Goal: Find specific page/section: Find specific page/section

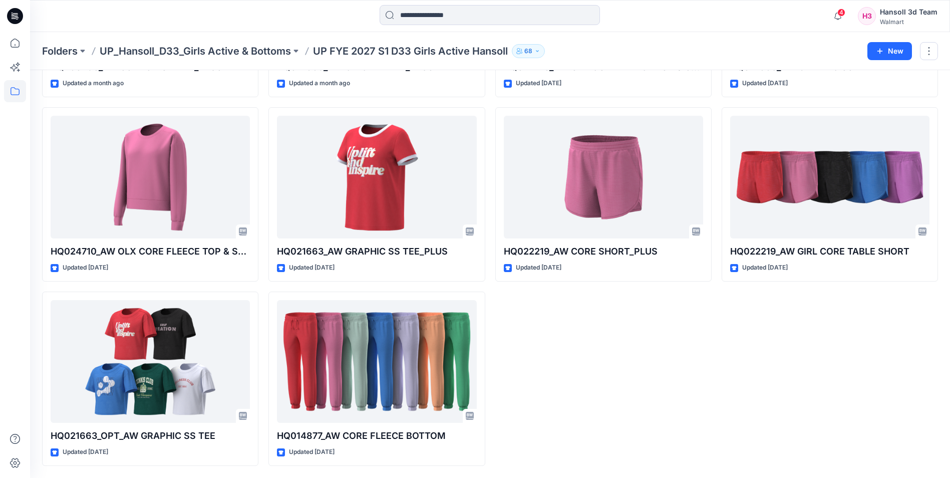
scroll to position [453, 0]
click at [663, 455] on div "HQ260290_AW SS FASHION TEE Updated a month ago HQ024710_AW OLX CORE FLEECE TOP …" at bounding box center [603, 102] width 216 height 727
click at [175, 53] on p "UP_Hansoll_D33_Girls Active & Bottoms" at bounding box center [195, 51] width 191 height 14
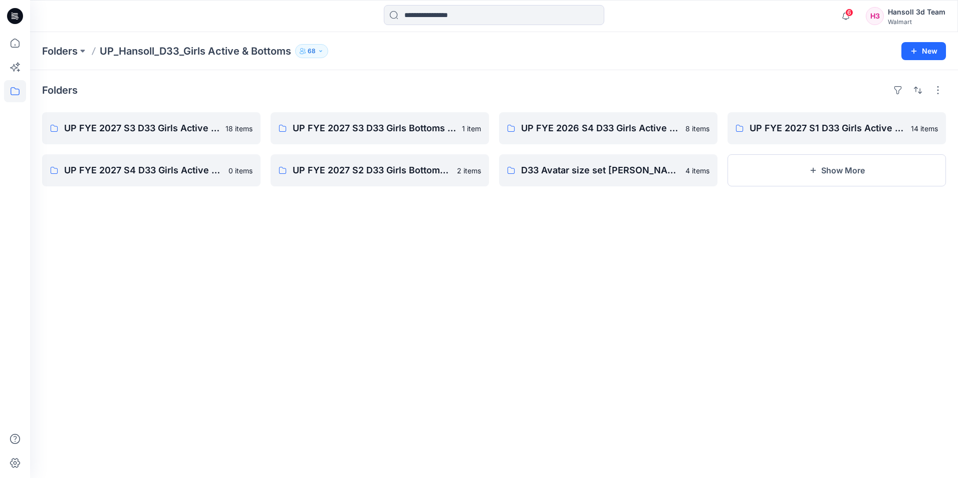
click at [12, 10] on icon at bounding box center [15, 16] width 16 height 16
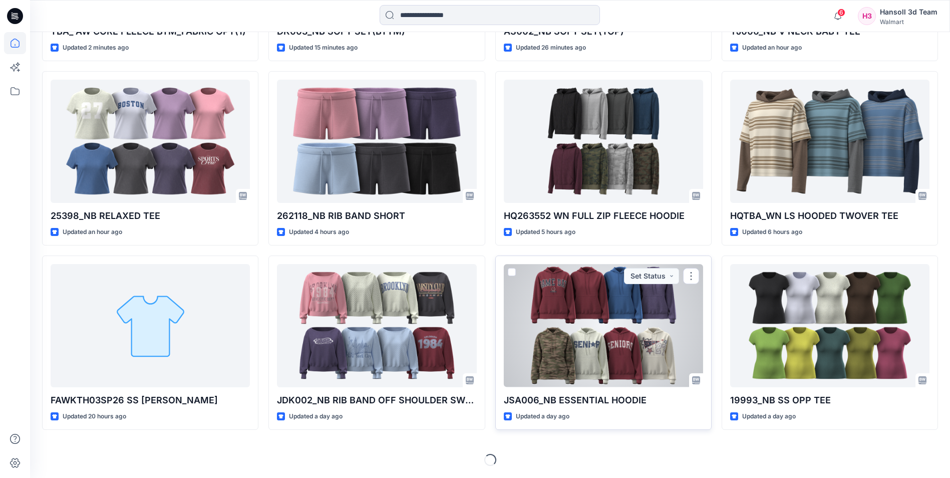
scroll to position [230, 0]
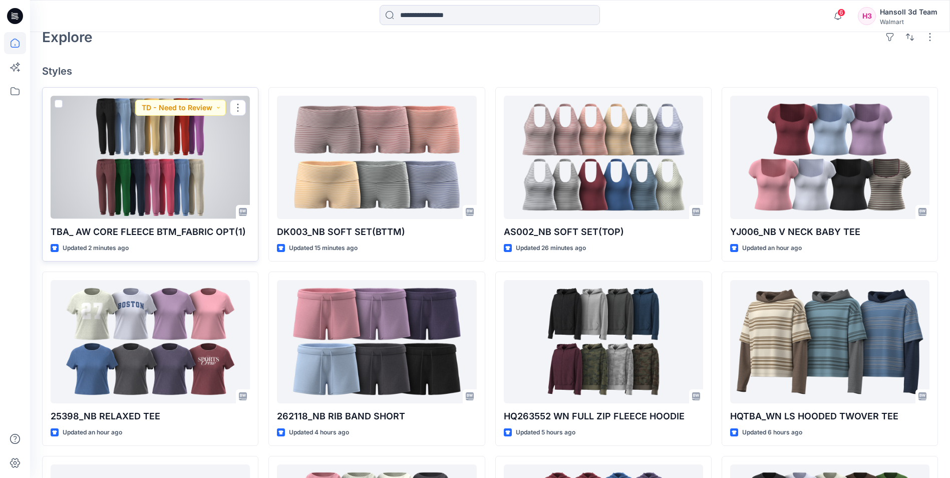
click at [156, 127] on div at bounding box center [150, 157] width 199 height 123
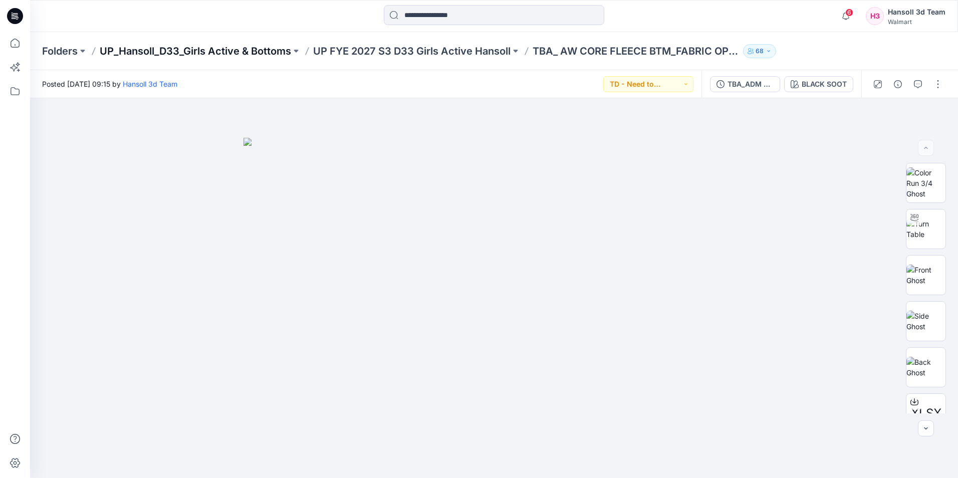
click at [242, 53] on p "UP_Hansoll_D33_Girls Active & Bottoms" at bounding box center [195, 51] width 191 height 14
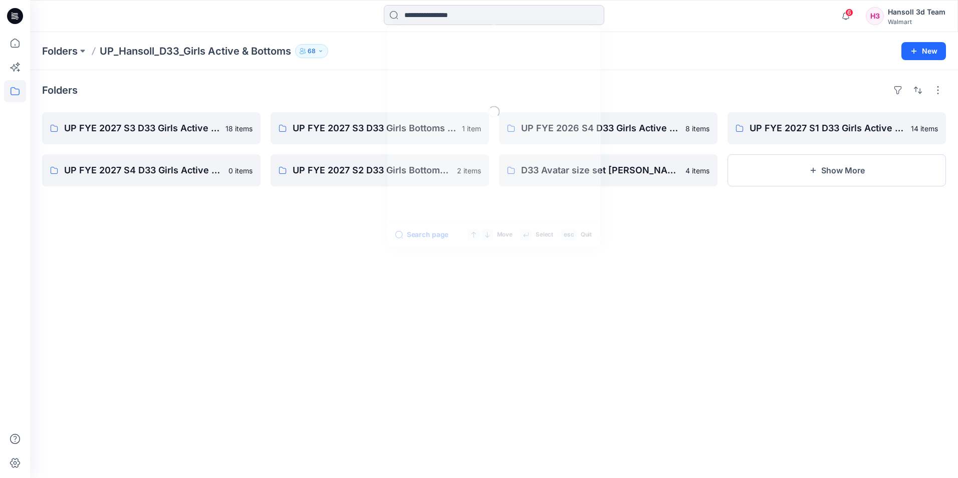
click at [471, 15] on input at bounding box center [494, 15] width 220 height 20
click at [447, 7] on input at bounding box center [494, 15] width 220 height 20
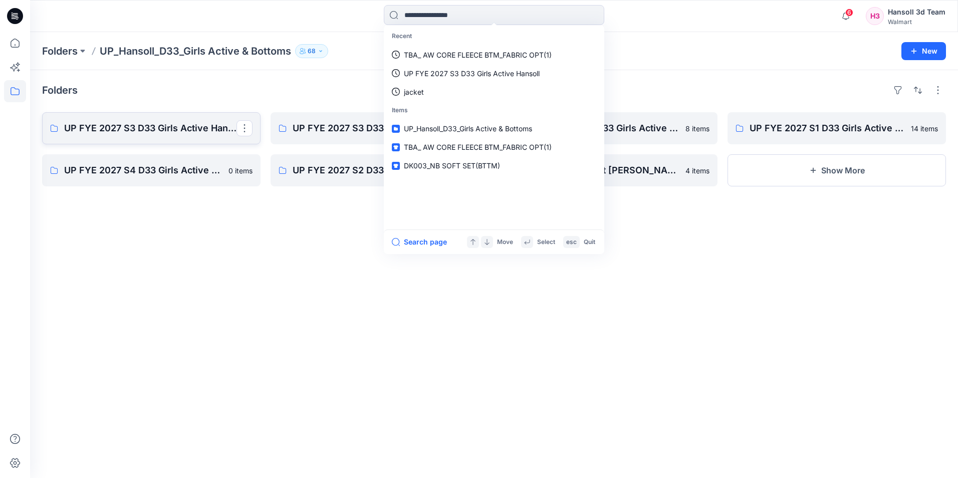
click at [172, 131] on p "UP FYE 2027 S3 D33 Girls Active Hansoll" at bounding box center [150, 128] width 172 height 14
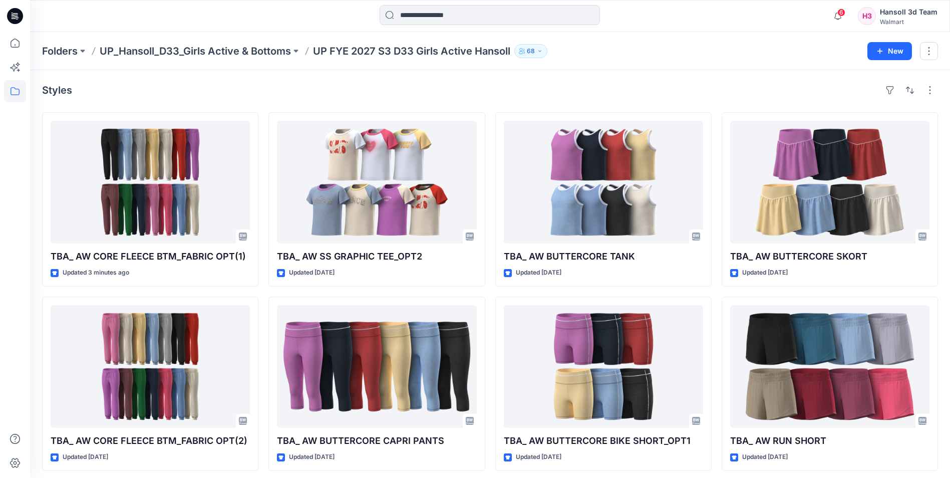
click at [11, 13] on icon at bounding box center [15, 16] width 16 height 16
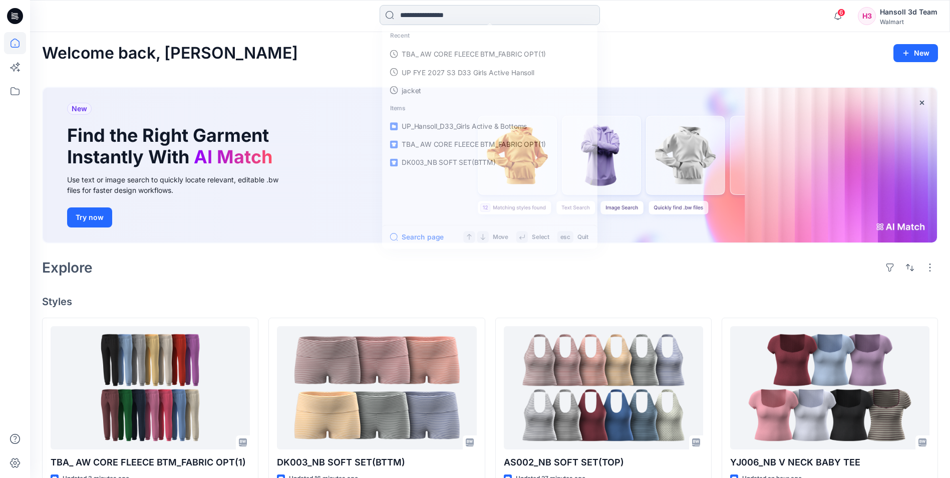
drag, startPoint x: 431, startPoint y: 13, endPoint x: 439, endPoint y: 10, distance: 8.3
click at [435, 14] on input at bounding box center [490, 15] width 220 height 20
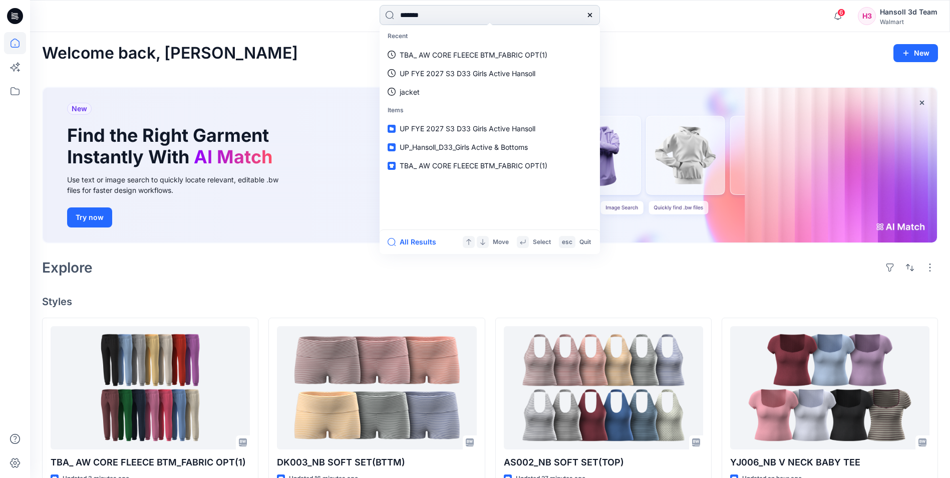
type input "********"
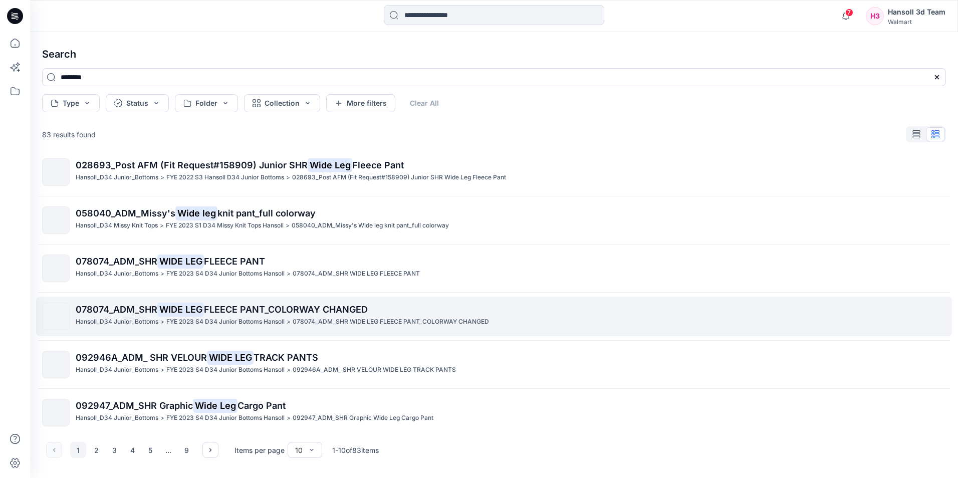
scroll to position [207, 0]
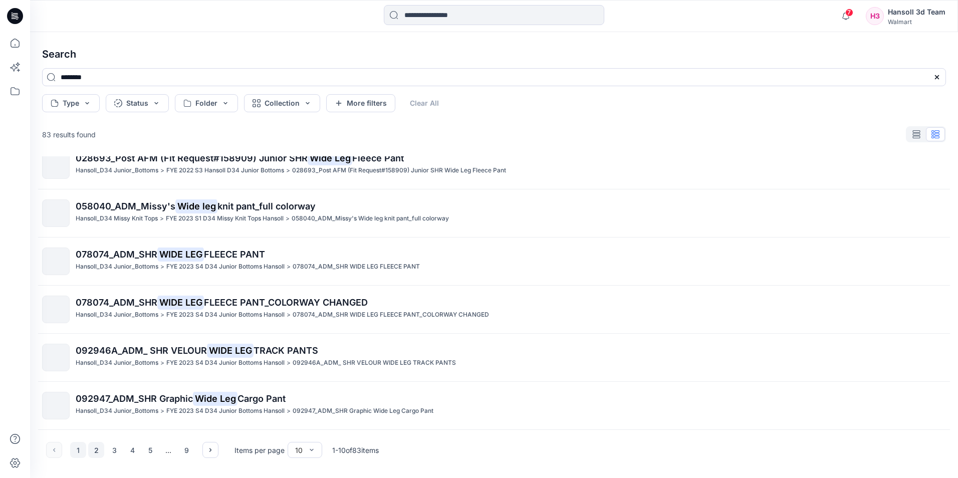
click at [104, 451] on button "2" at bounding box center [96, 450] width 16 height 16
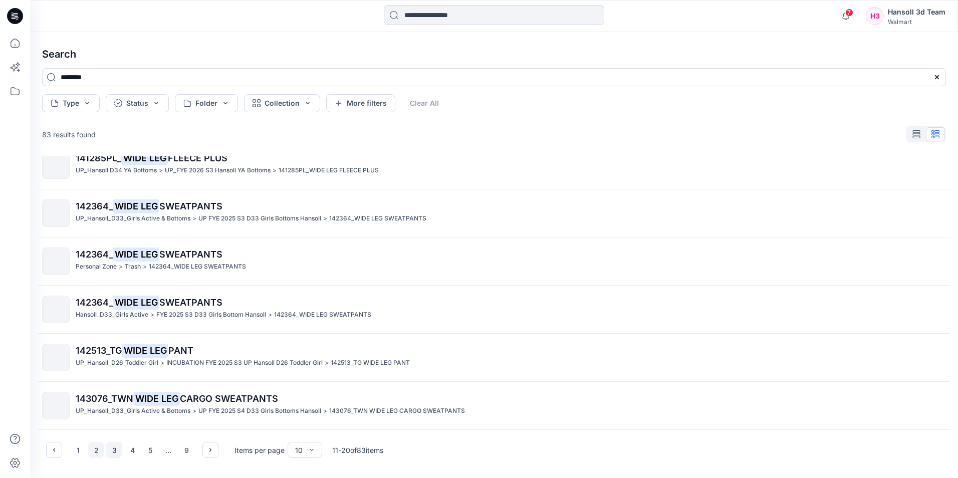
click at [118, 450] on button "3" at bounding box center [114, 450] width 16 height 16
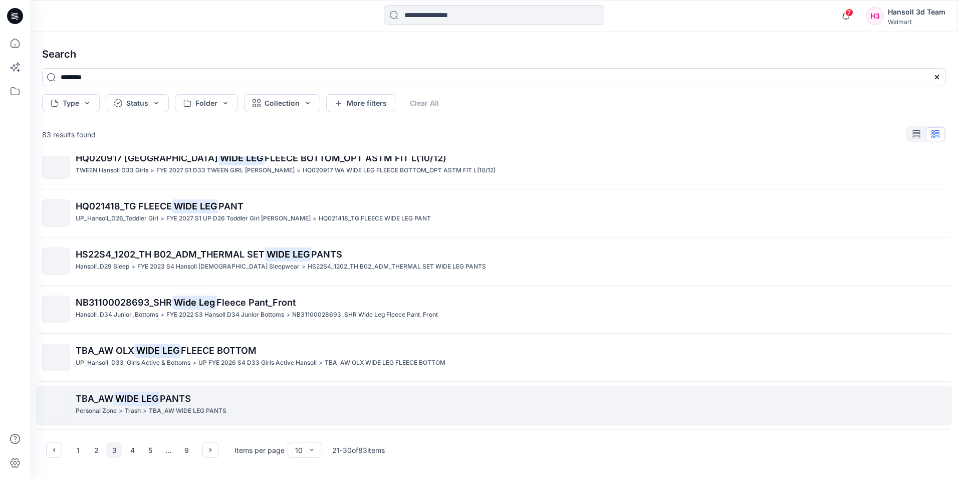
click at [132, 401] on mark "WIDE LEG" at bounding box center [136, 398] width 47 height 14
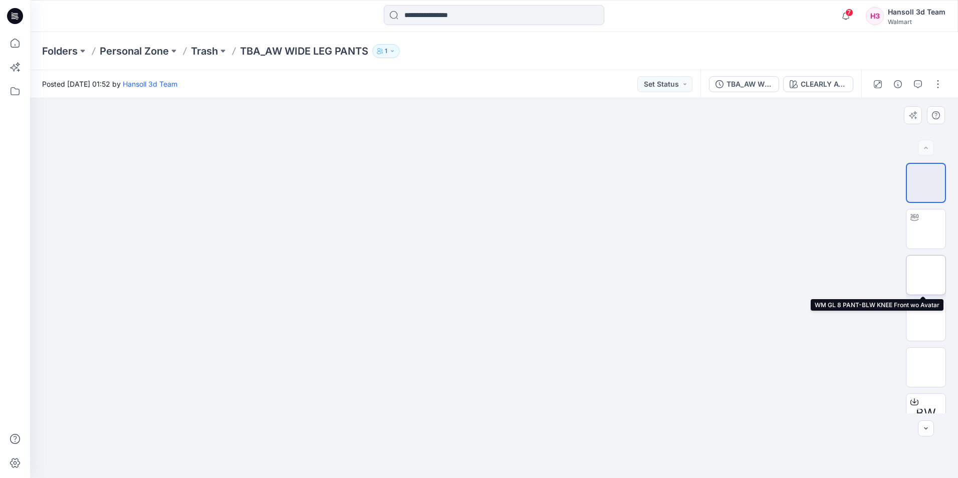
click at [926, 275] on img at bounding box center [926, 275] width 0 height 0
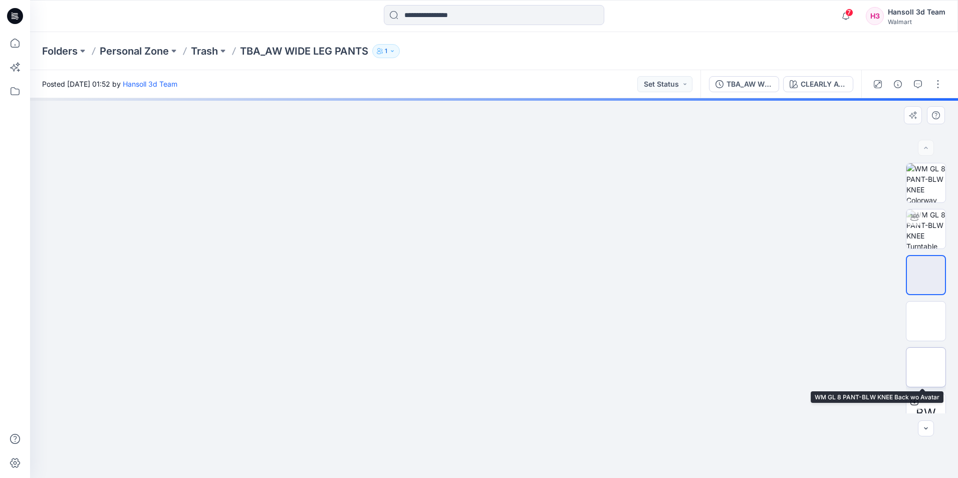
click at [926, 367] on img at bounding box center [926, 367] width 0 height 0
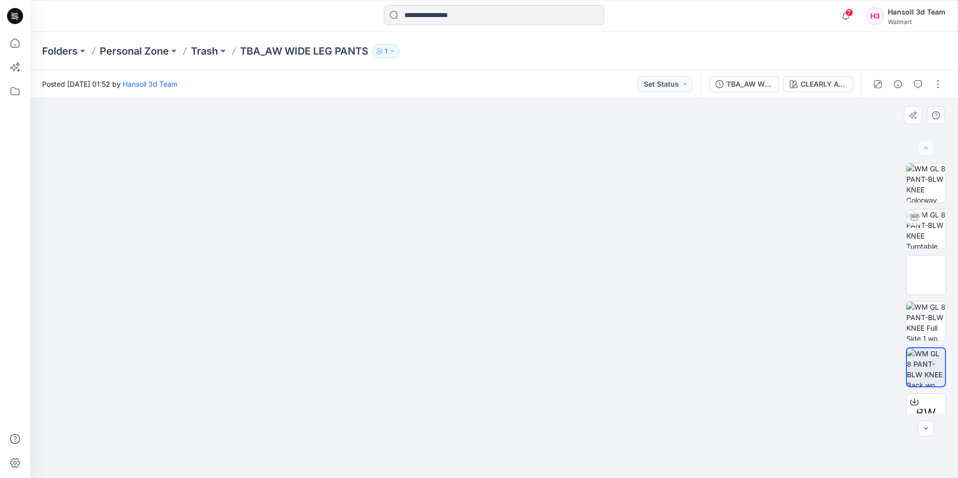
click at [617, 98] on img at bounding box center [494, 98] width 380 height 0
